Goal: Register for event/course

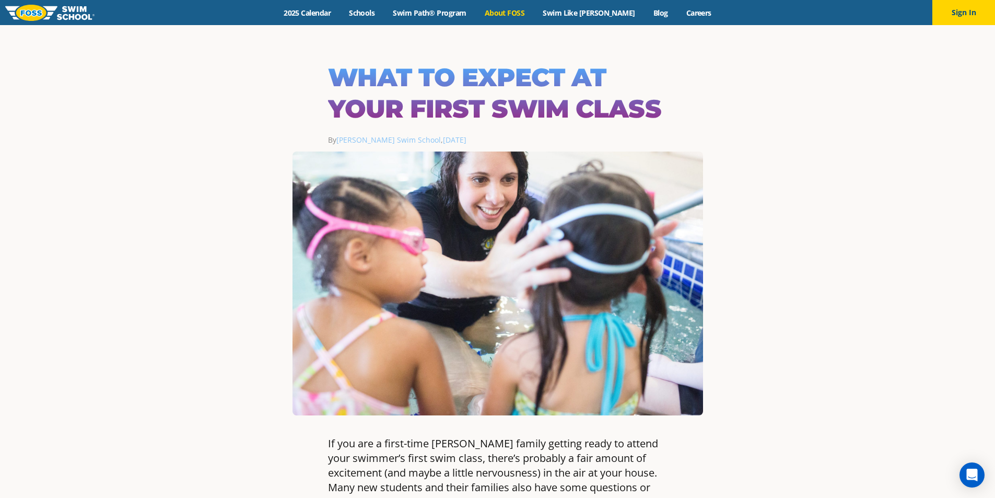
click at [516, 9] on link "About FOSS" at bounding box center [504, 13] width 58 height 10
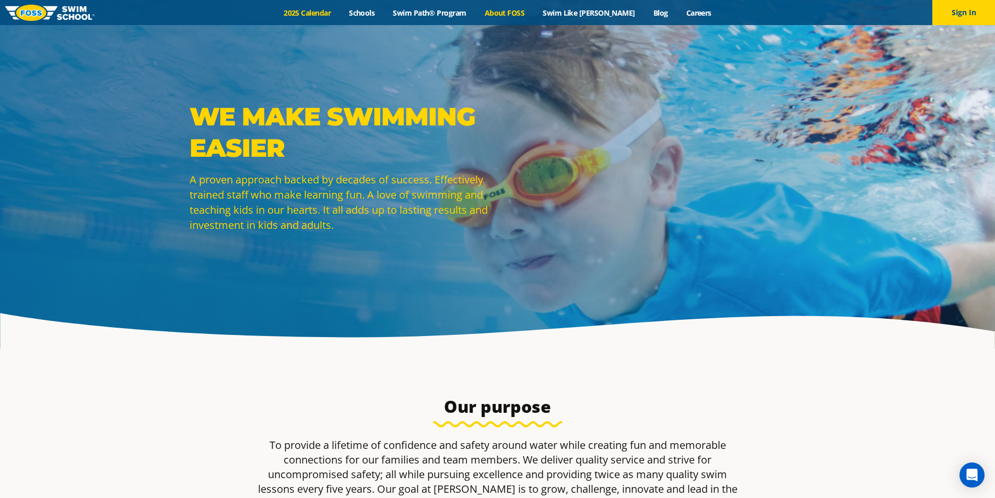
click at [310, 14] on link "2025 Calendar" at bounding box center [307, 13] width 65 height 10
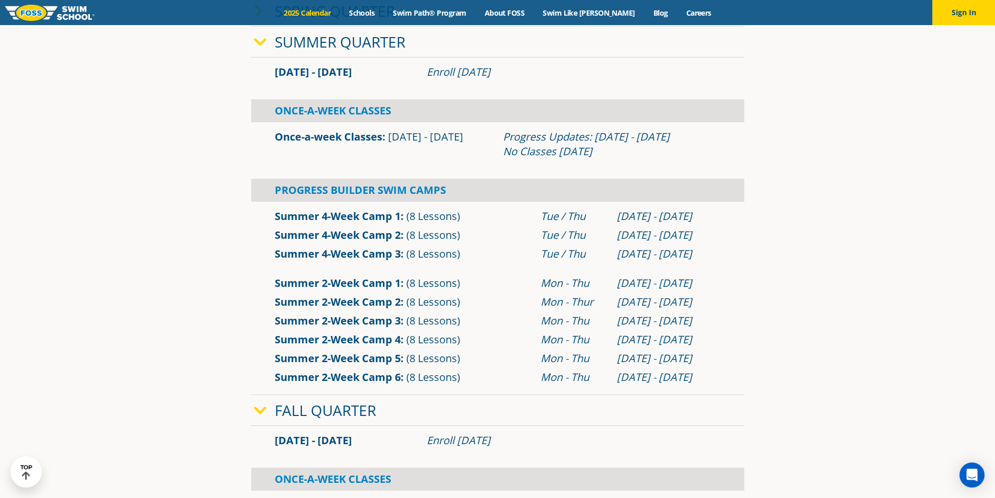
scroll to position [365, 0]
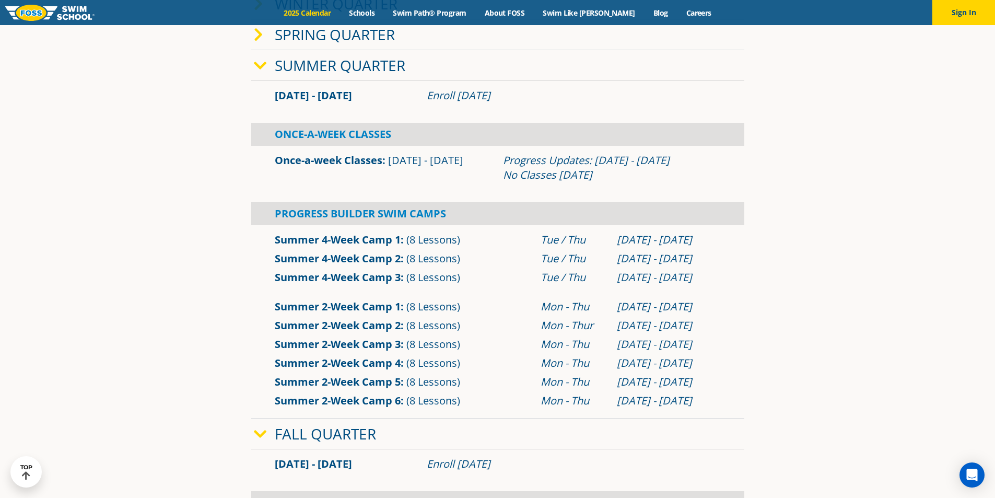
click at [308, 67] on link "Summer Quarter" at bounding box center [340, 65] width 131 height 20
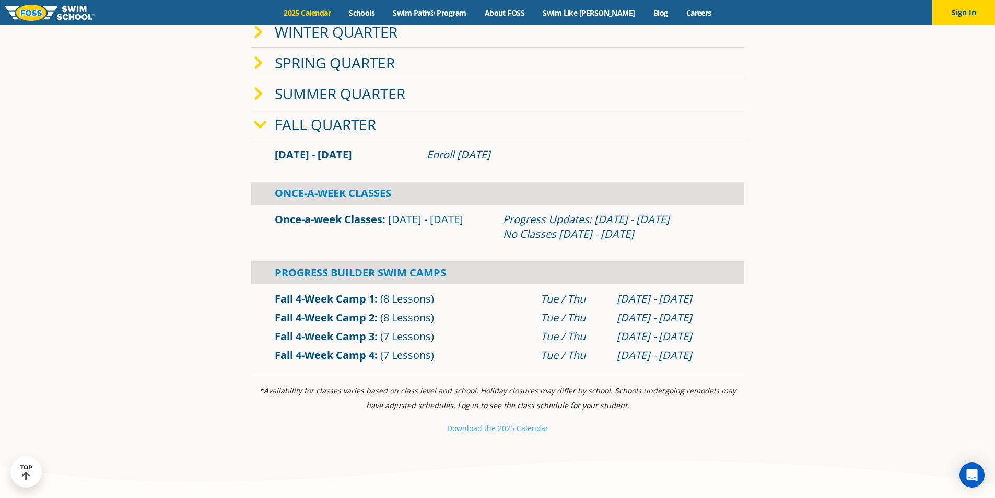
scroll to position [313, 0]
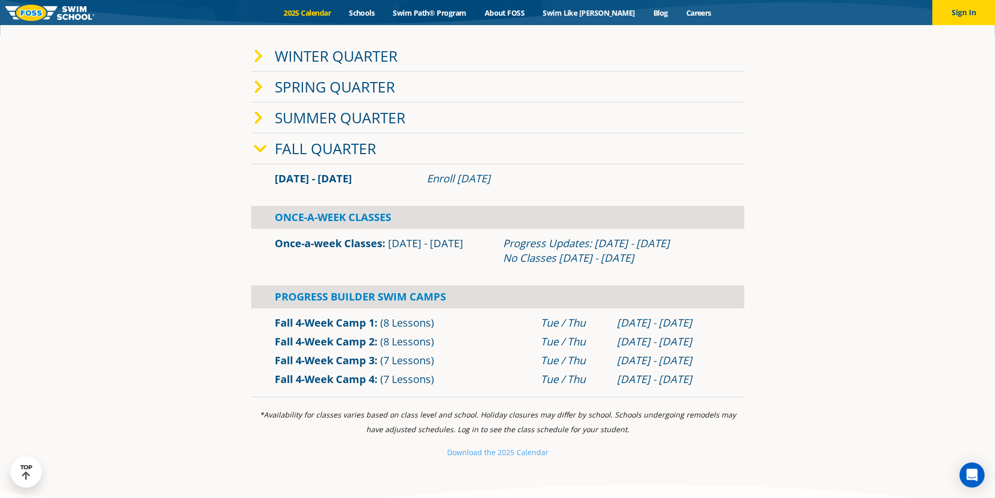
click at [297, 155] on link "Fall Quarter" at bounding box center [325, 148] width 101 height 20
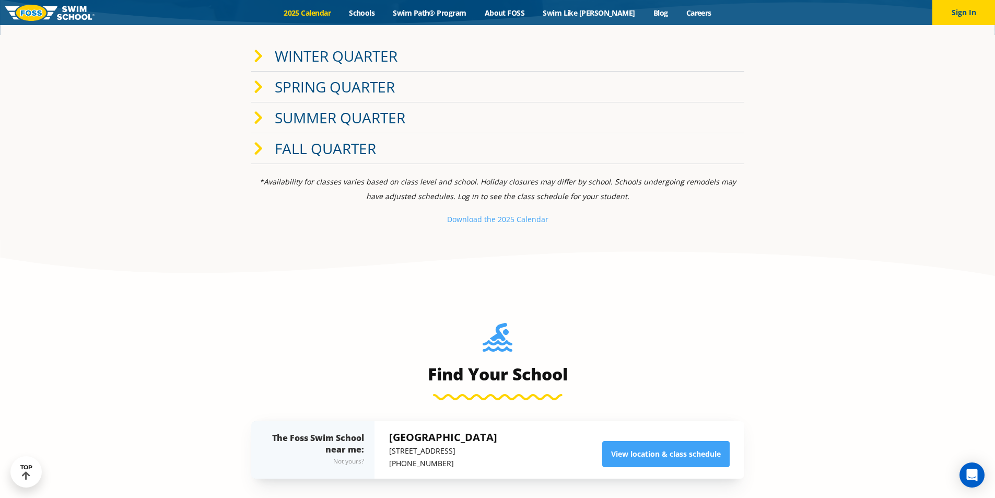
click at [297, 155] on link "Fall Quarter" at bounding box center [325, 148] width 101 height 20
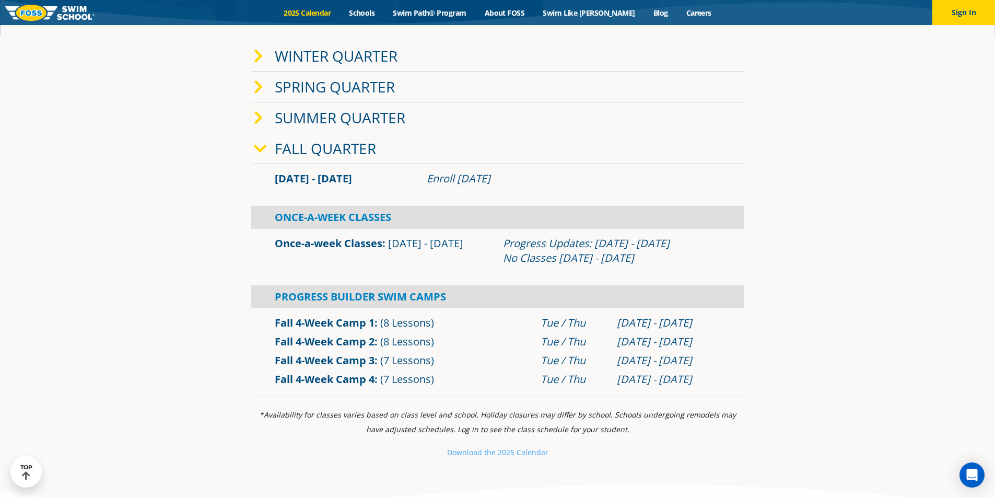
click at [313, 149] on link "Fall Quarter" at bounding box center [325, 148] width 101 height 20
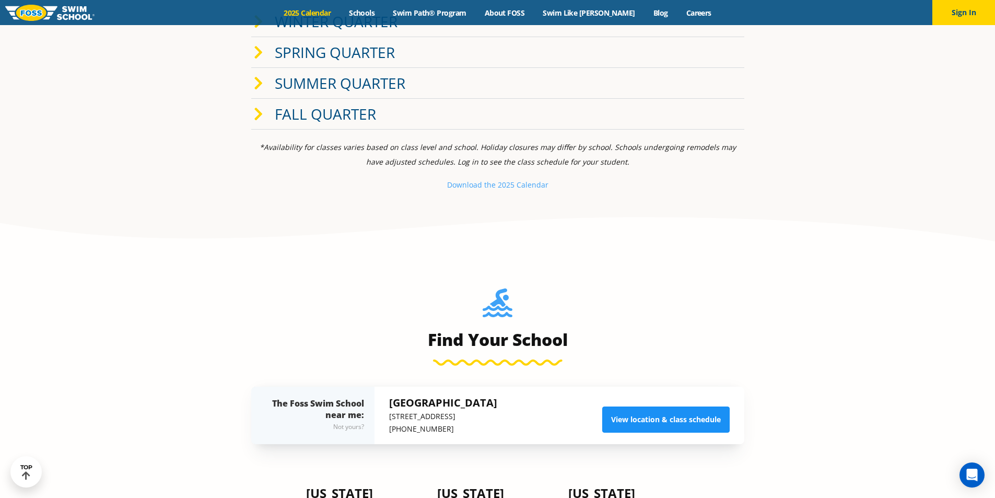
scroll to position [470, 0]
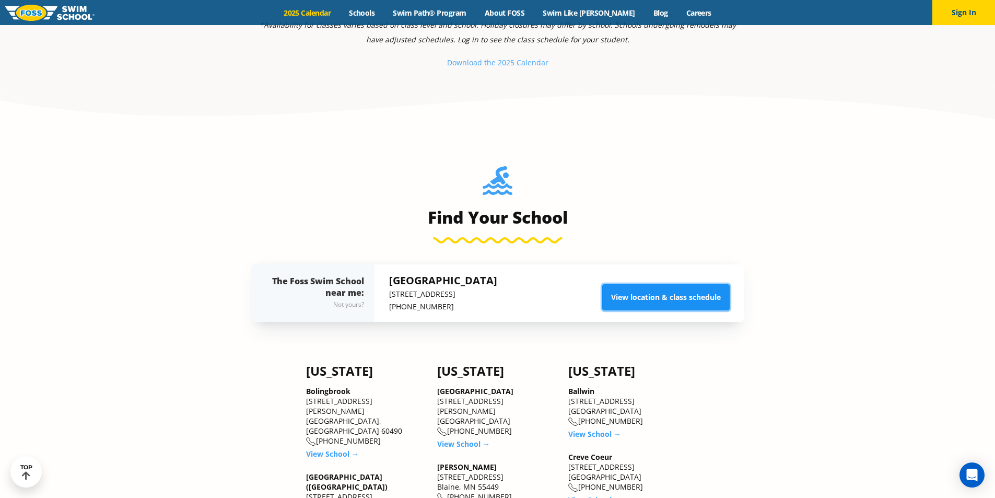
click at [655, 291] on link "View location & class schedule" at bounding box center [665, 297] width 127 height 26
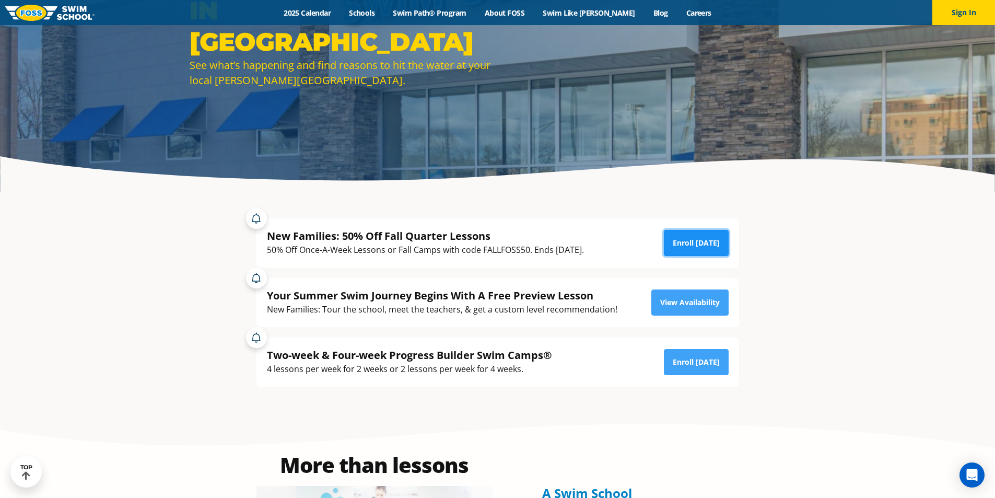
click at [718, 243] on link "Enroll [DATE]" at bounding box center [696, 243] width 65 height 26
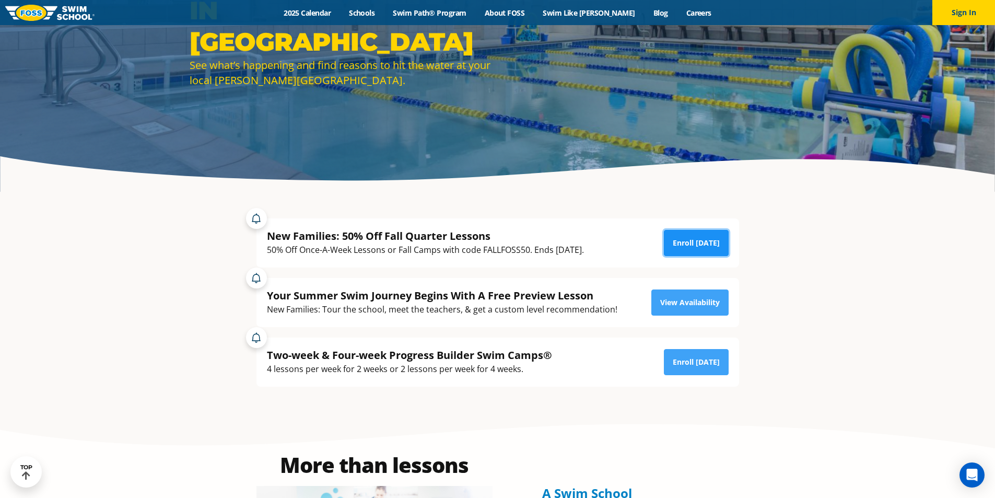
click at [702, 245] on link "Enroll [DATE]" at bounding box center [696, 243] width 65 height 26
